Goal: Task Accomplishment & Management: Manage account settings

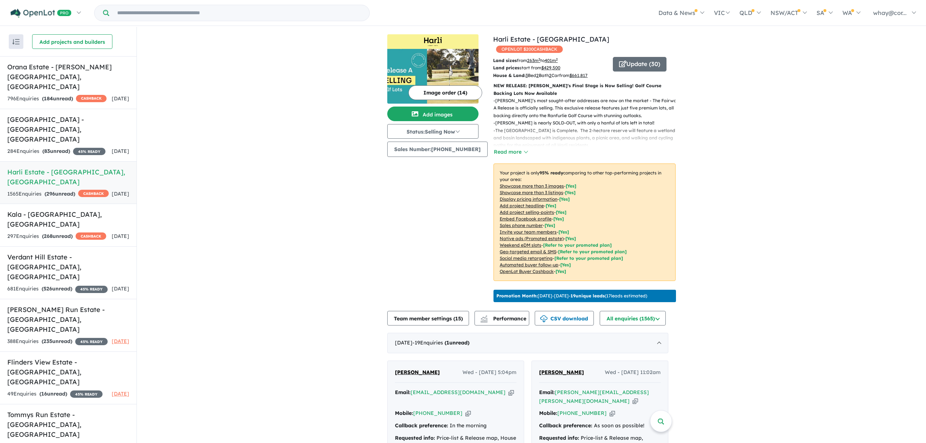
scroll to position [1, 0]
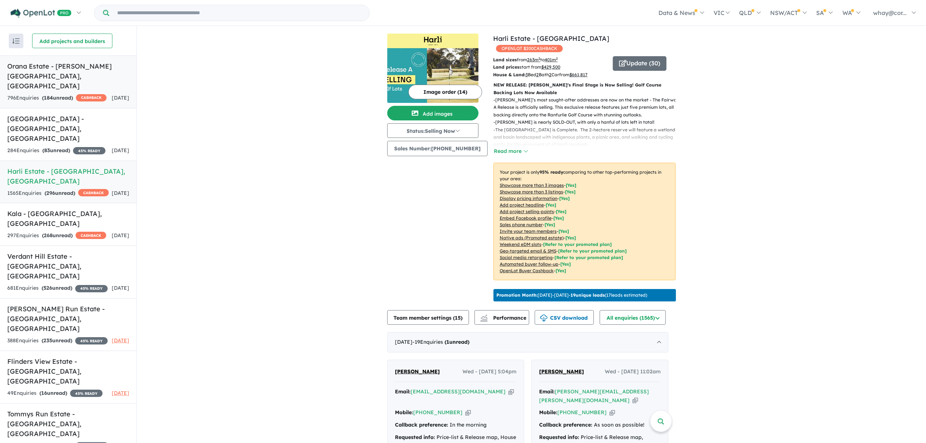
click at [31, 62] on h5 "Orana Estate - [PERSON_NAME][GEOGRAPHIC_DATA] , [GEOGRAPHIC_DATA]" at bounding box center [68, 76] width 122 height 30
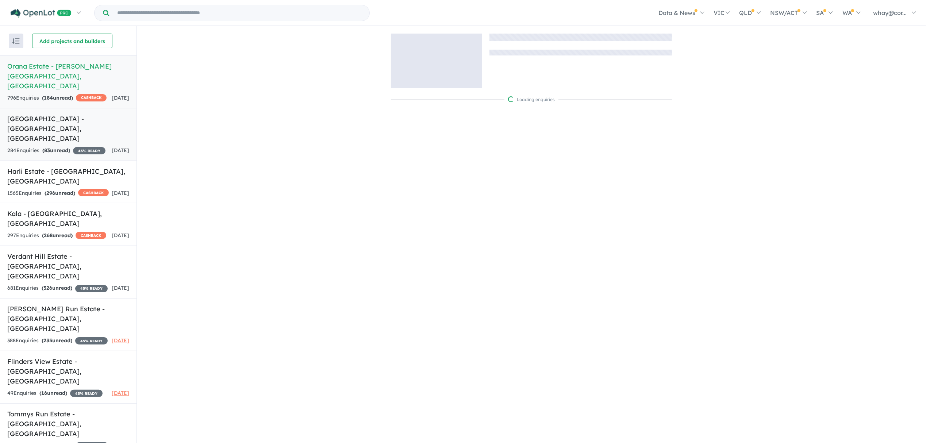
click at [38, 146] on div "284 Enquir ies ( 83 unread) 45 % READY" at bounding box center [56, 150] width 98 height 9
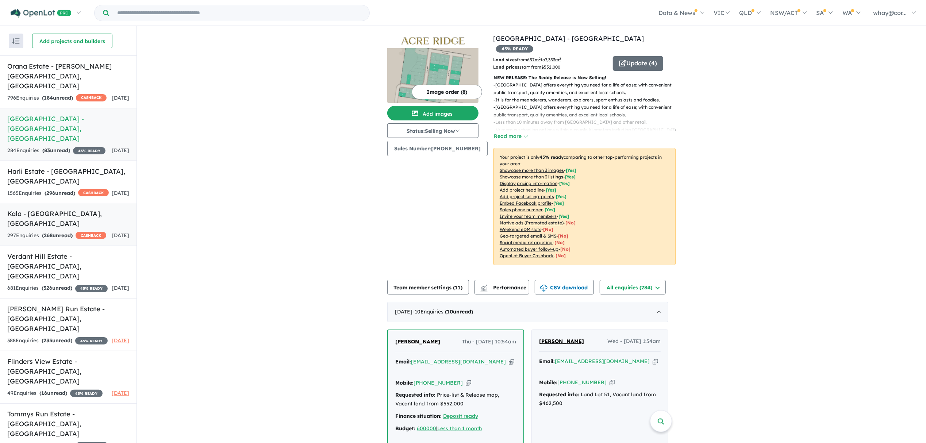
click at [59, 203] on link "Kala - [GEOGRAPHIC_DATA] , [GEOGRAPHIC_DATA] 297 Enquir ies ( 268 unread) CASHB…" at bounding box center [68, 224] width 137 height 43
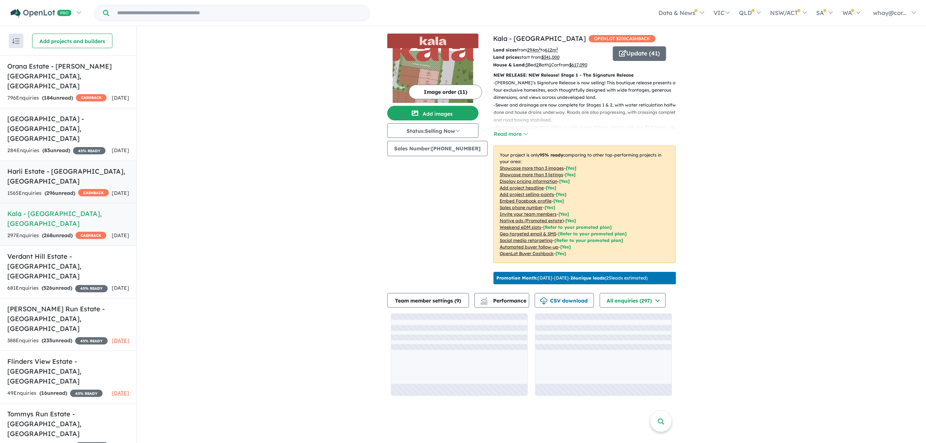
click at [58, 190] on strong "( 296 unread)" at bounding box center [60, 193] width 31 height 7
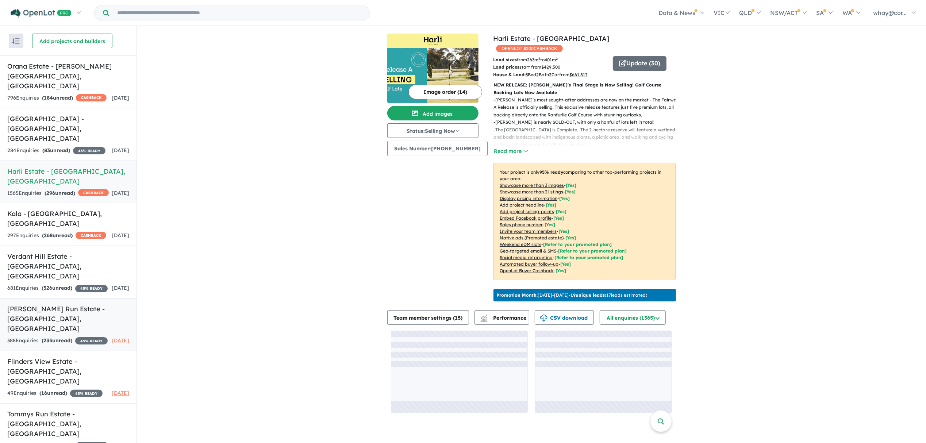
click at [65, 337] on strong "( 235 unread)" at bounding box center [57, 340] width 31 height 7
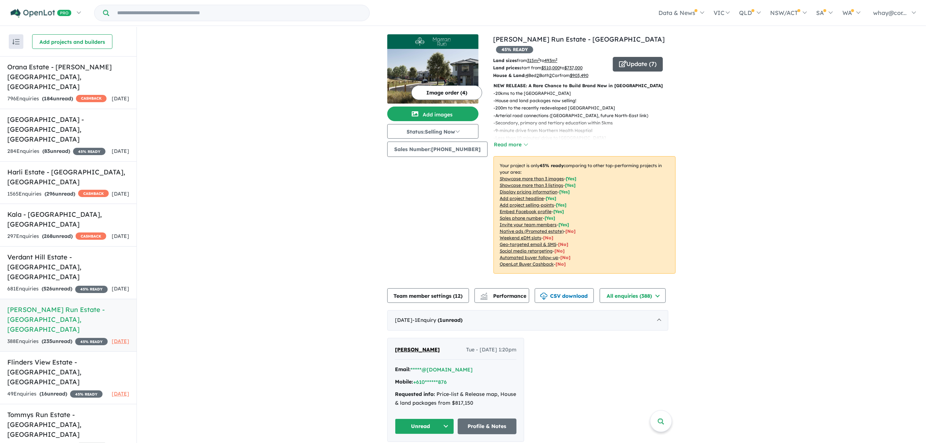
click at [642, 57] on button "Update ( 7 )" at bounding box center [638, 64] width 50 height 15
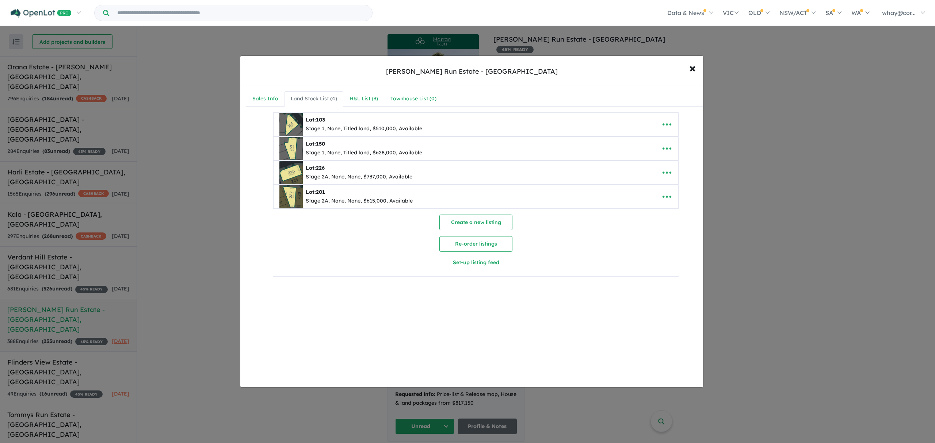
click at [297, 202] on img at bounding box center [290, 196] width 23 height 23
click at [672, 193] on button "button" at bounding box center [666, 196] width 23 height 17
click at [638, 212] on link "Edit" at bounding box center [651, 215] width 54 height 17
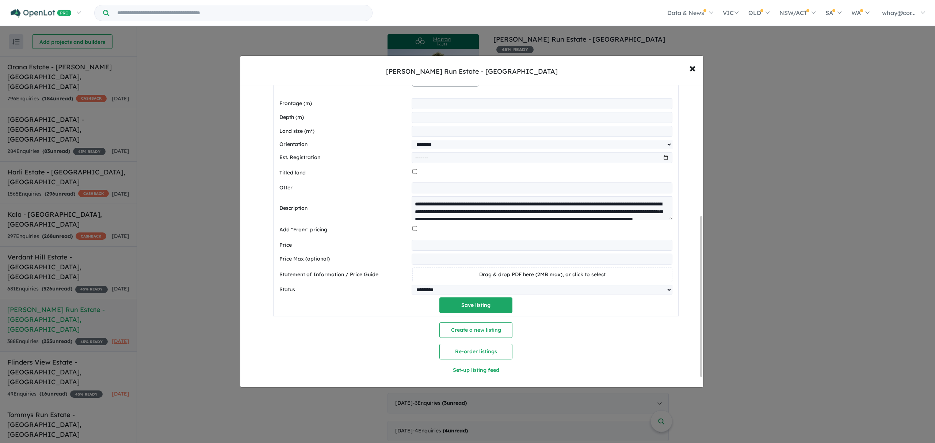
scroll to position [72, 0]
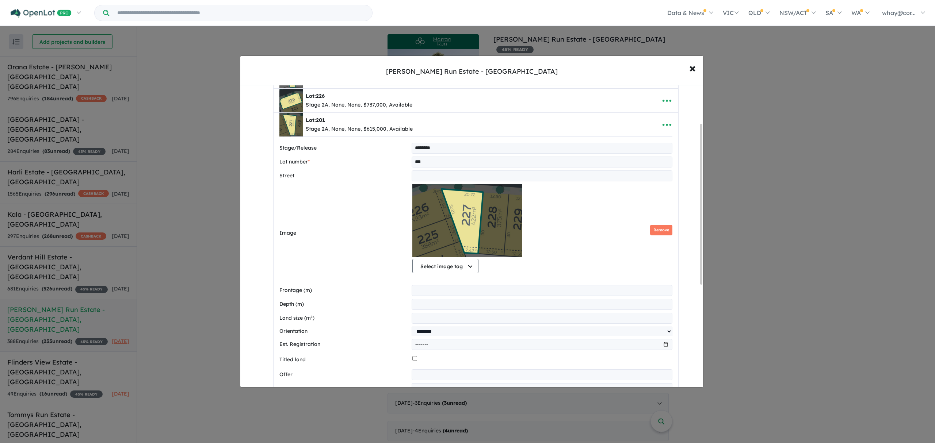
click at [423, 164] on input "***" at bounding box center [542, 162] width 261 height 11
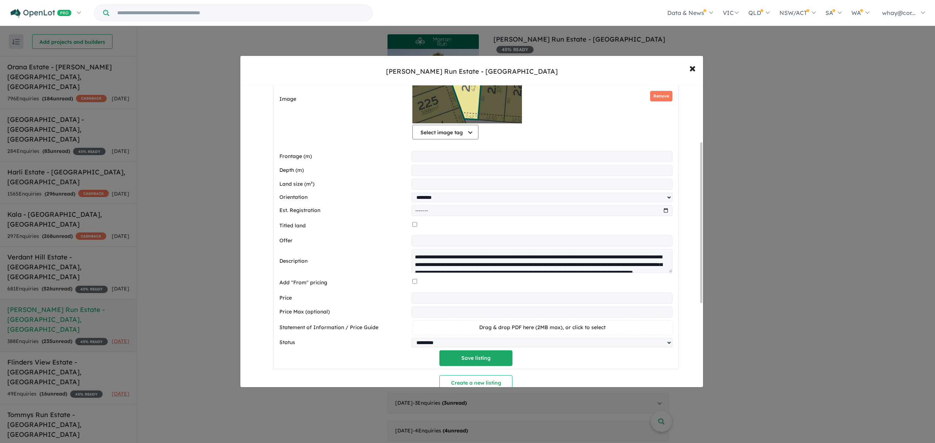
scroll to position [267, 0]
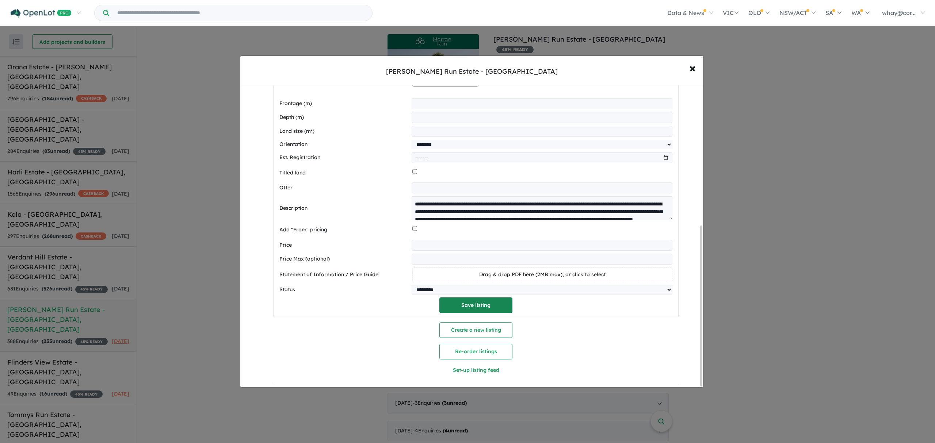
type input "***"
click at [467, 306] on button "Save listing" at bounding box center [475, 306] width 73 height 16
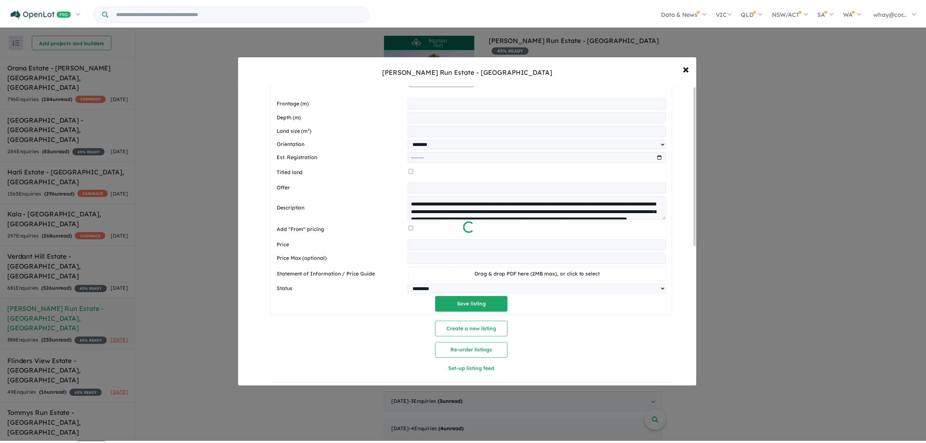
scroll to position [0, 0]
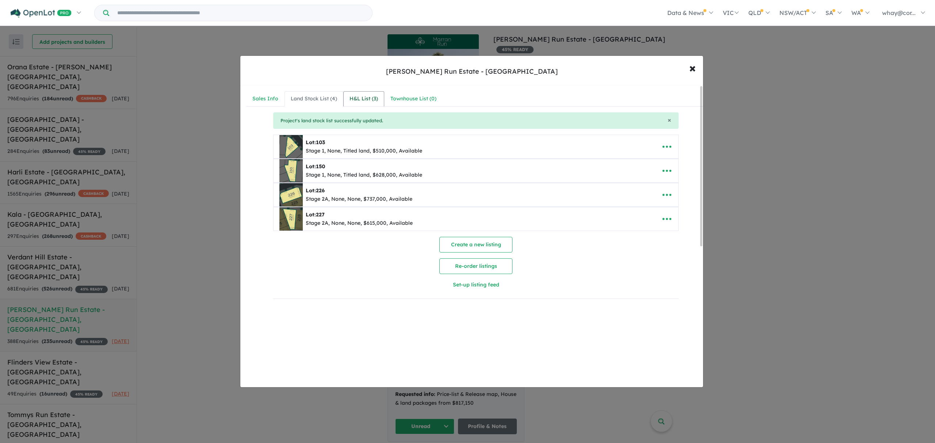
click at [364, 102] on div "H&L List ( 3 )" at bounding box center [363, 99] width 28 height 9
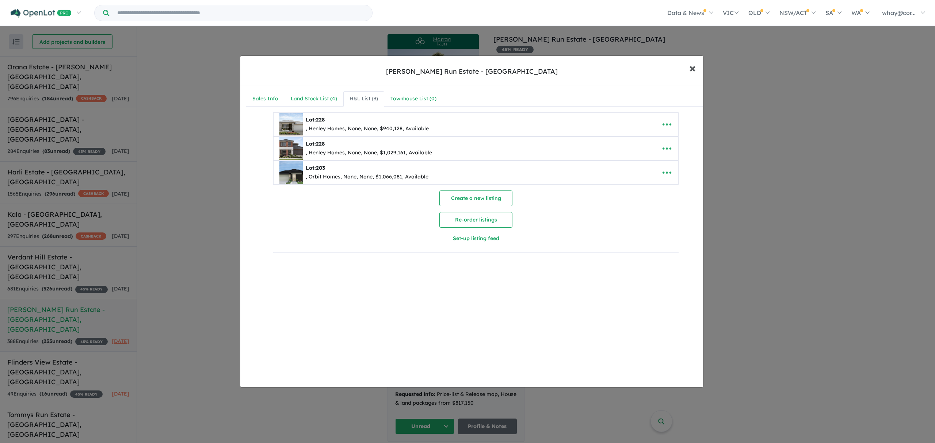
click at [693, 73] on span "×" at bounding box center [692, 68] width 7 height 16
